Goal: Navigation & Orientation: Find specific page/section

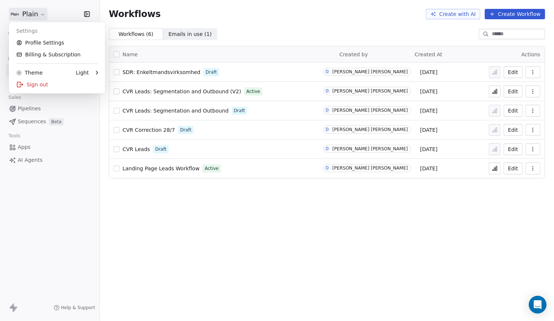
click at [27, 17] on html "Plain Contacts People Marketing Workflows Campaigns Sales Pipelines Sequences B…" at bounding box center [277, 160] width 554 height 321
click at [47, 41] on link "Profile Settings" at bounding box center [57, 43] width 90 height 12
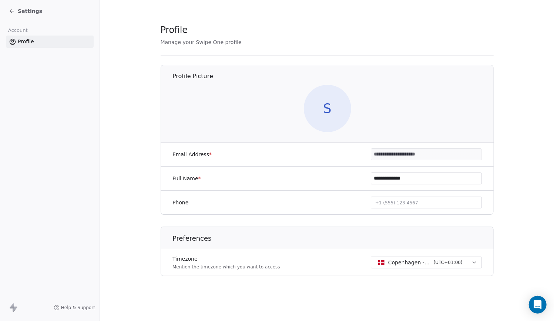
click at [13, 9] on icon at bounding box center [12, 11] width 6 height 6
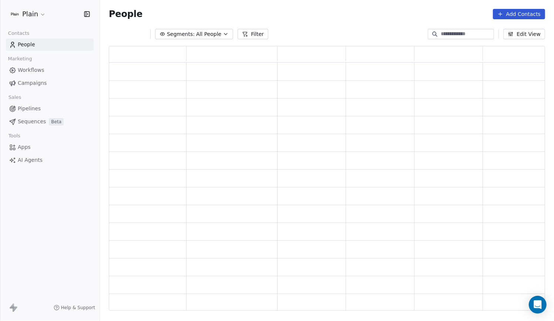
scroll to position [259, 431]
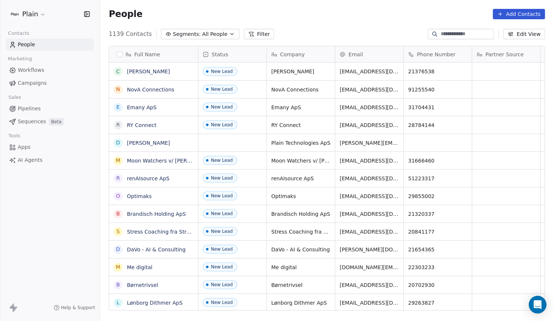
click at [39, 15] on html "Plain Contacts People Marketing Workflows Campaigns Sales Pipelines Sequences B…" at bounding box center [277, 160] width 554 height 321
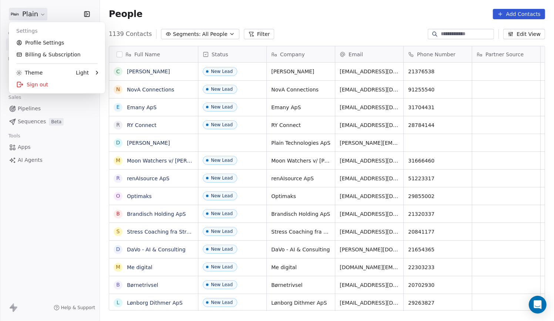
scroll to position [277, 448]
click at [55, 9] on html "Plain Contacts People Marketing Workflows Campaigns Sales Pipelines Sequences B…" at bounding box center [277, 160] width 554 height 321
